Goal: Navigation & Orientation: Find specific page/section

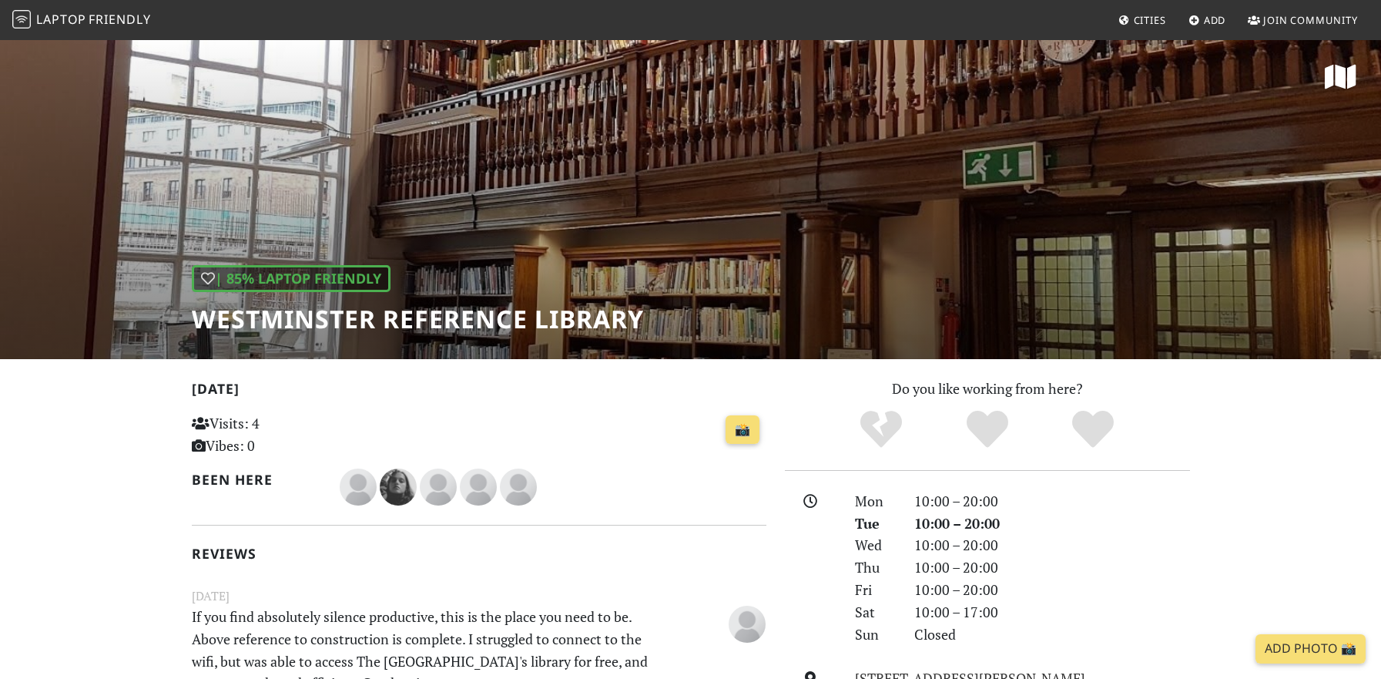
click at [104, 18] on span "Friendly" at bounding box center [120, 19] width 62 height 17
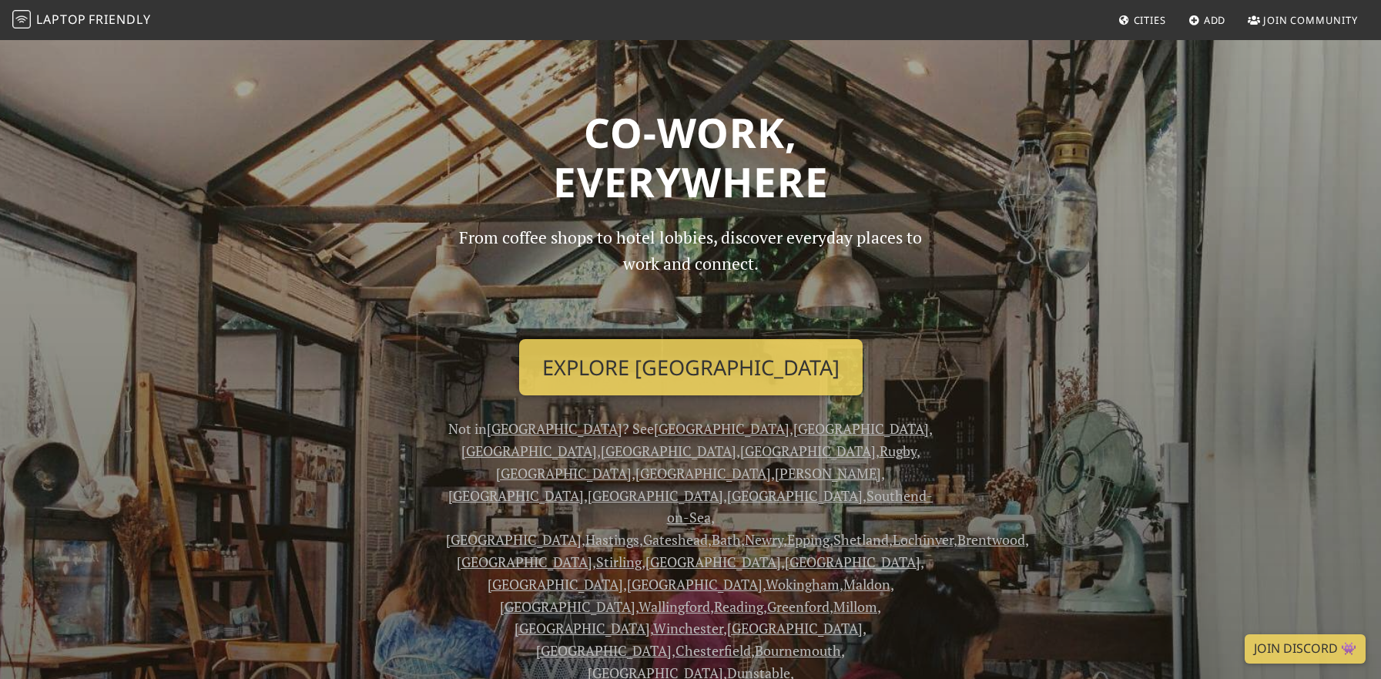
scroll to position [86, 0]
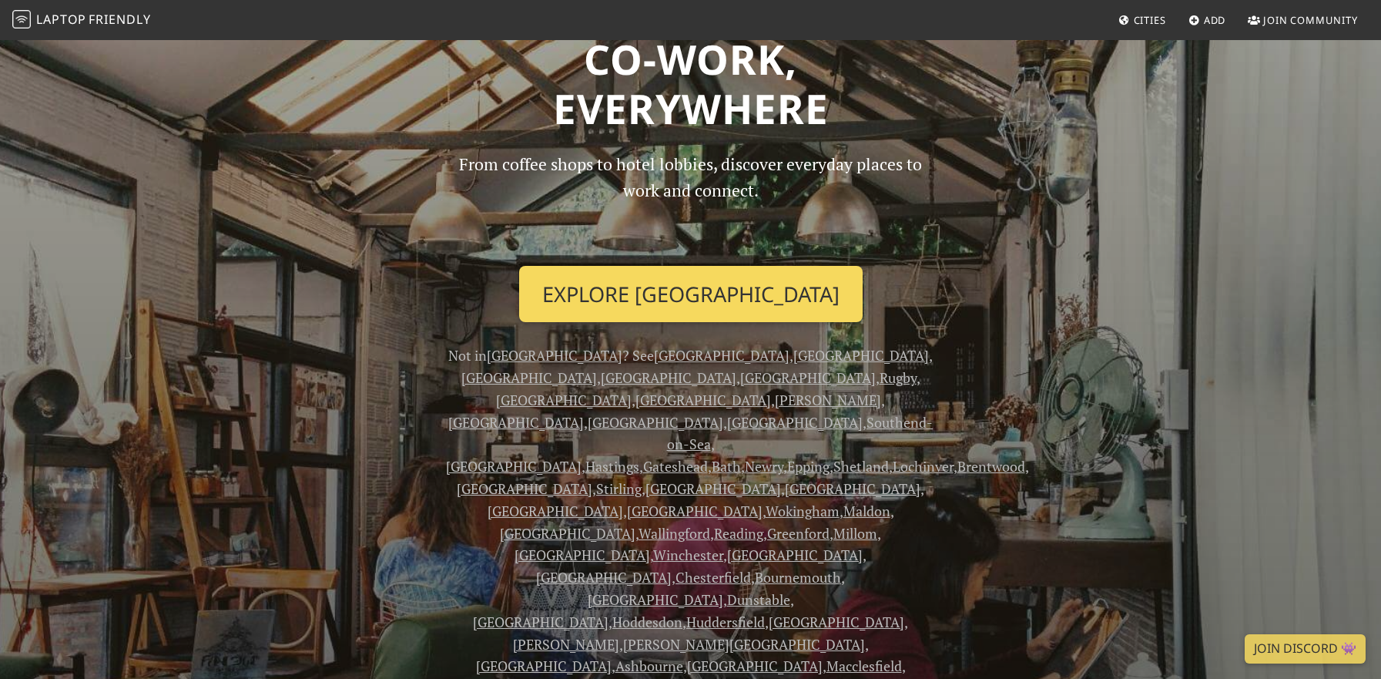
click at [652, 274] on link "Explore London" at bounding box center [690, 294] width 343 height 57
